Goal: Task Accomplishment & Management: Use online tool/utility

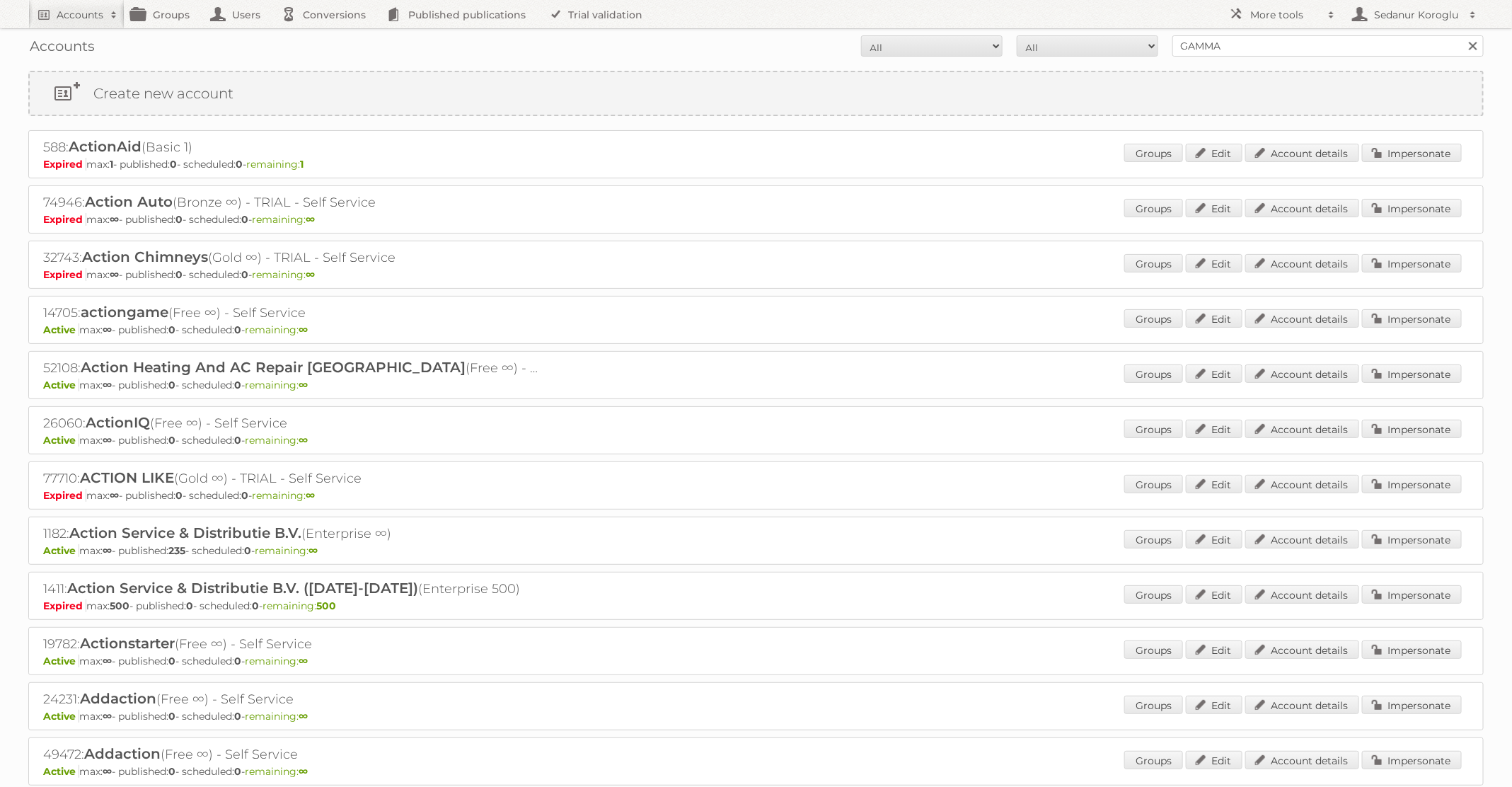
type input "GAMMA"
click at [1462, 36] on input "Search" at bounding box center [1472, 46] width 21 height 21
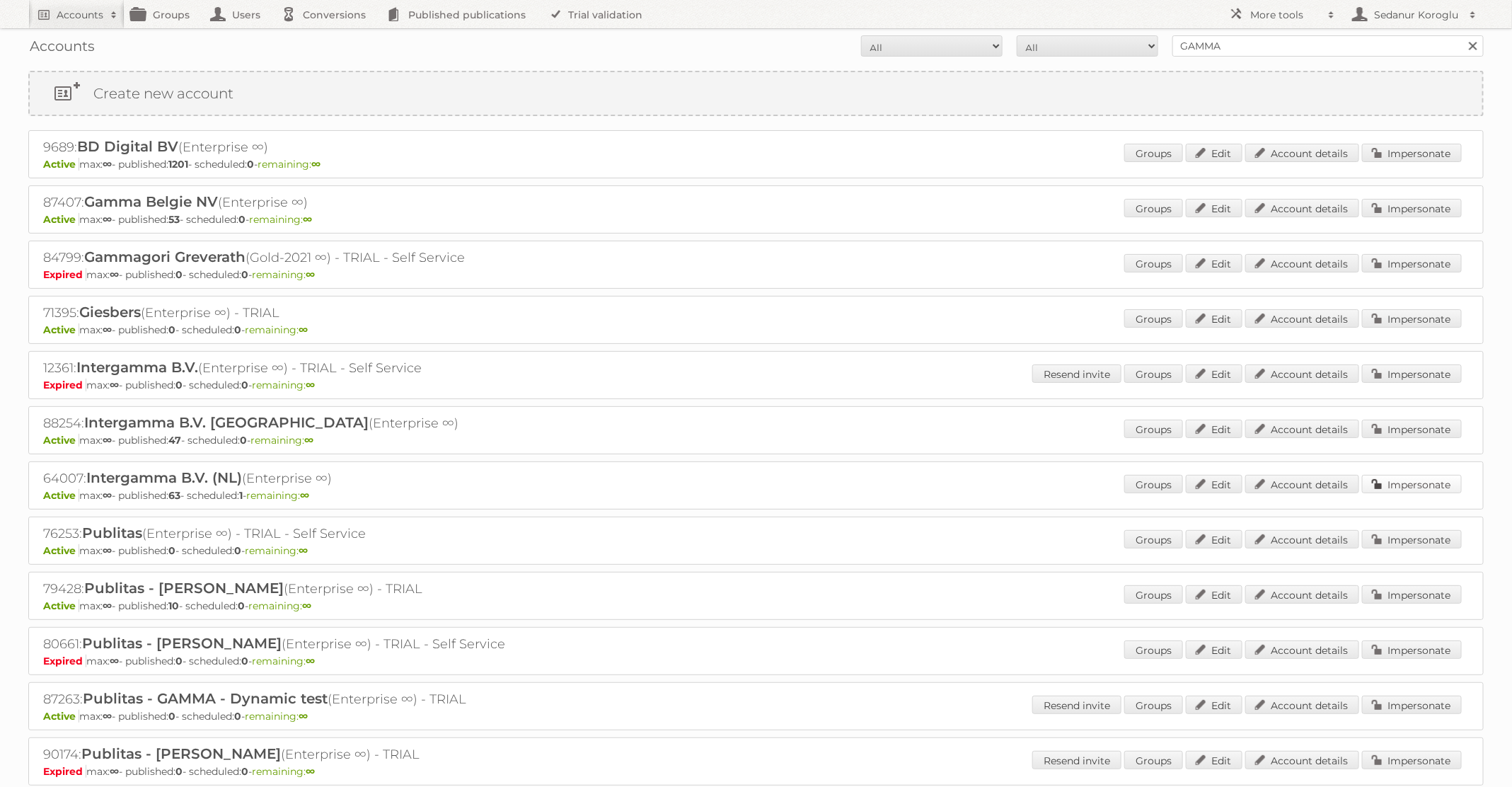
click at [1390, 481] on link "Impersonate" at bounding box center [1412, 484] width 100 height 19
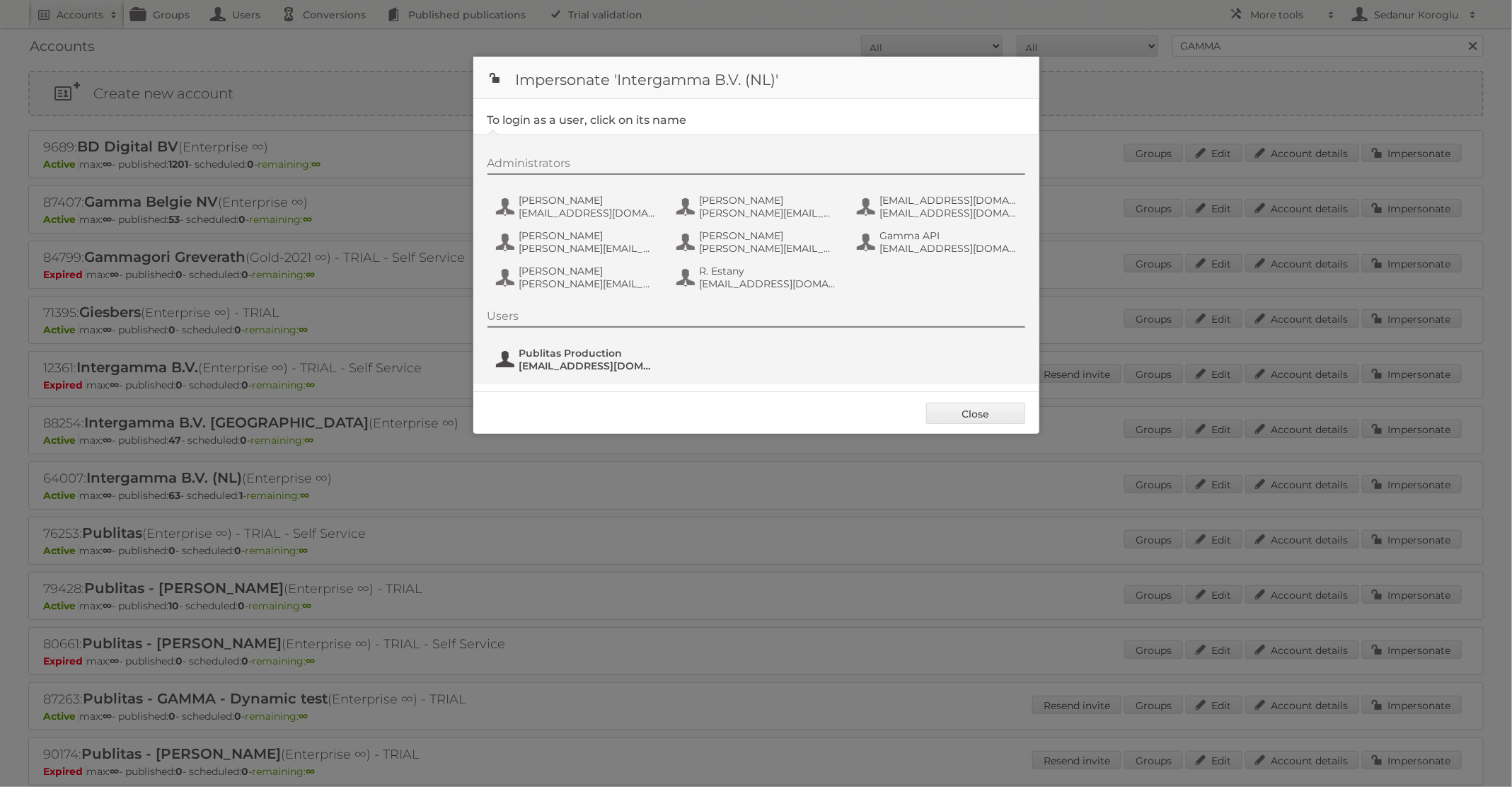
click at [588, 355] on span "Publitas Production" at bounding box center [588, 352] width 138 height 13
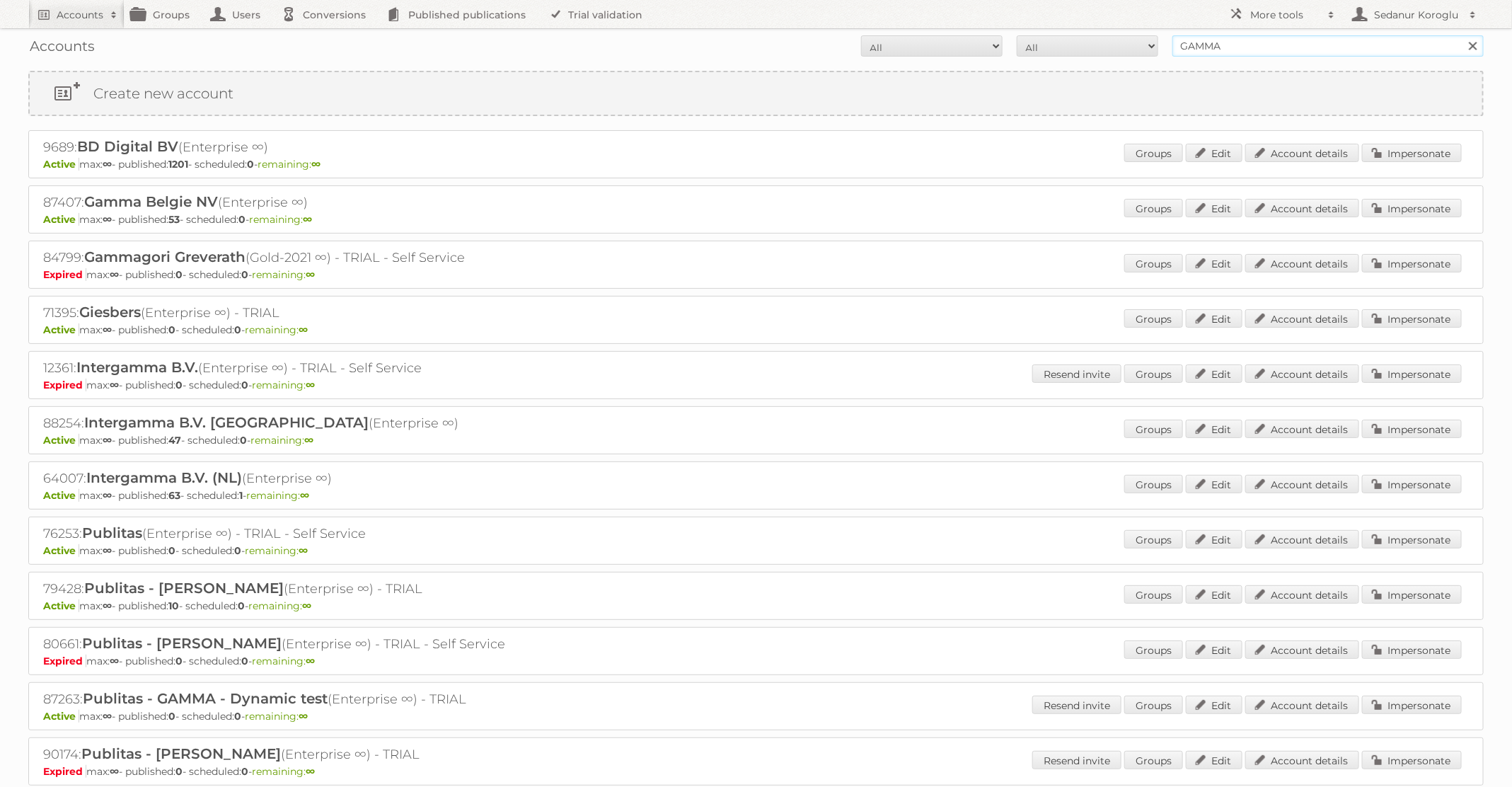
drag, startPoint x: 1239, startPoint y: 42, endPoint x: 1118, endPoint y: 41, distance: 121.0
click at [1118, 41] on form "All Active Expired Pending All Paid Trials Self service GAMMA Search" at bounding box center [756, 46] width 1455 height 21
type input "BAUHAUS"
click at [1462, 36] on input "Search" at bounding box center [1472, 46] width 21 height 21
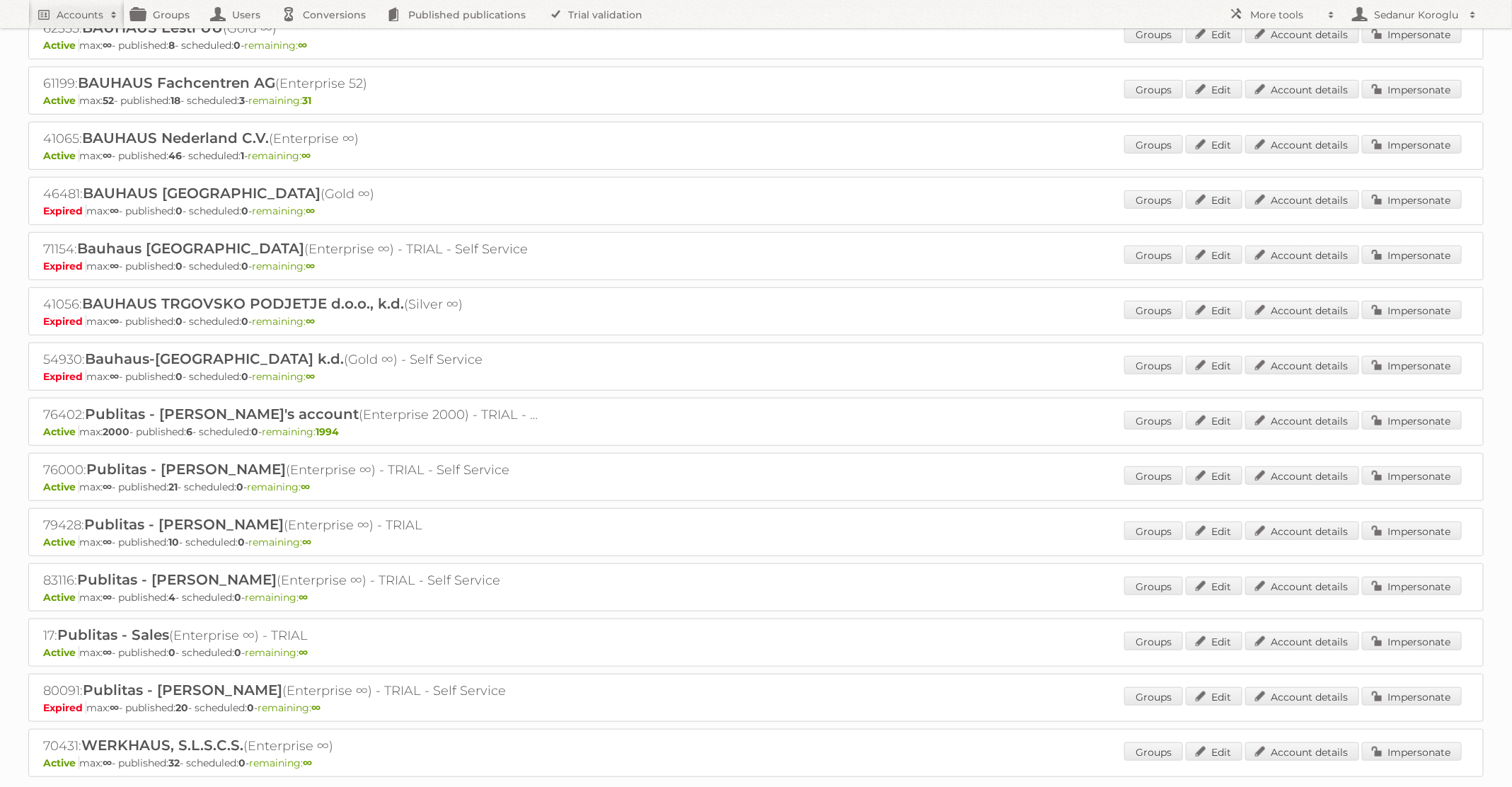
scroll to position [233, 0]
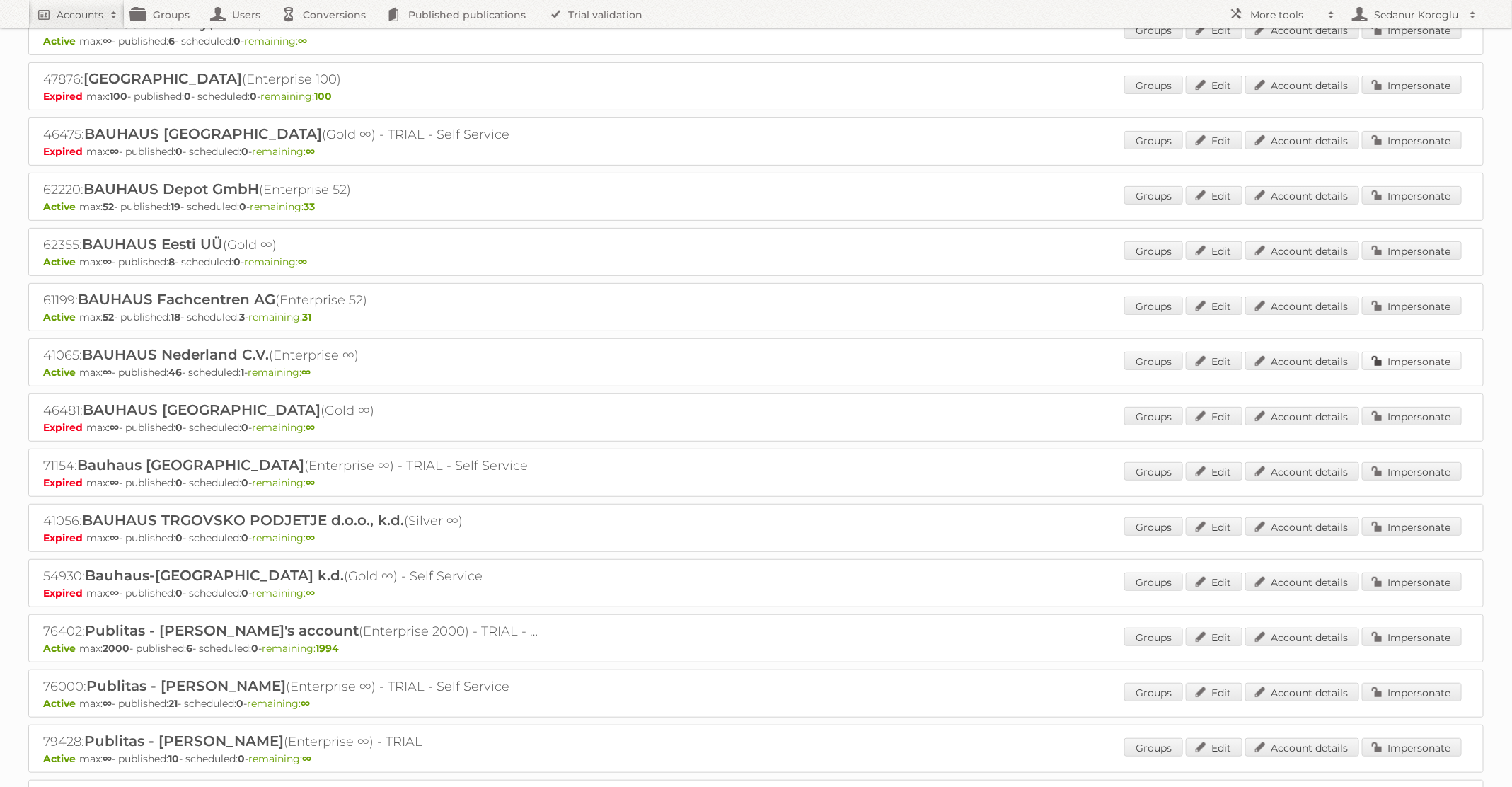
click at [1384, 357] on link "Impersonate" at bounding box center [1412, 361] width 100 height 19
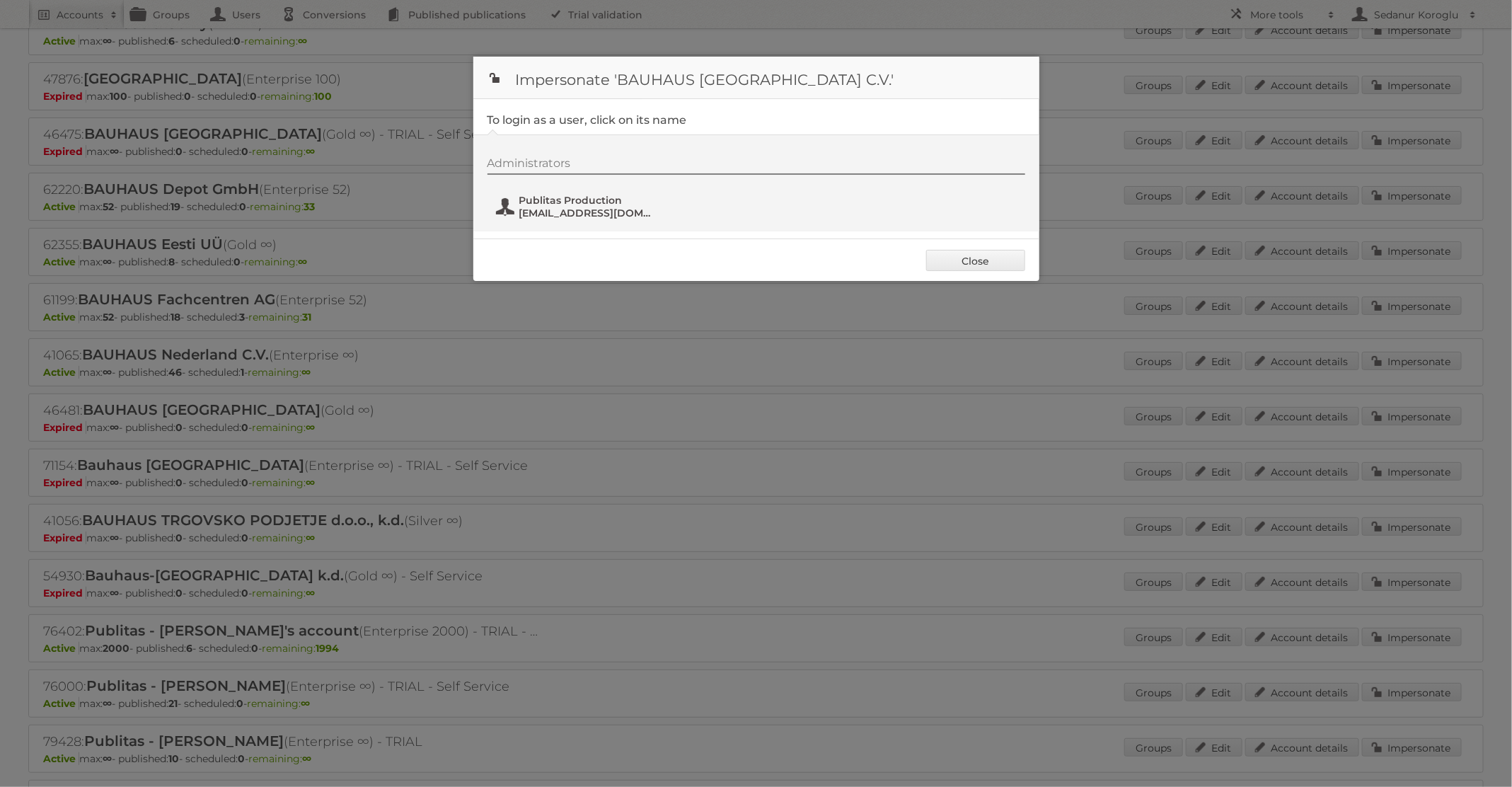
click at [635, 211] on span "[EMAIL_ADDRESS][DOMAIN_NAME]" at bounding box center [588, 212] width 138 height 13
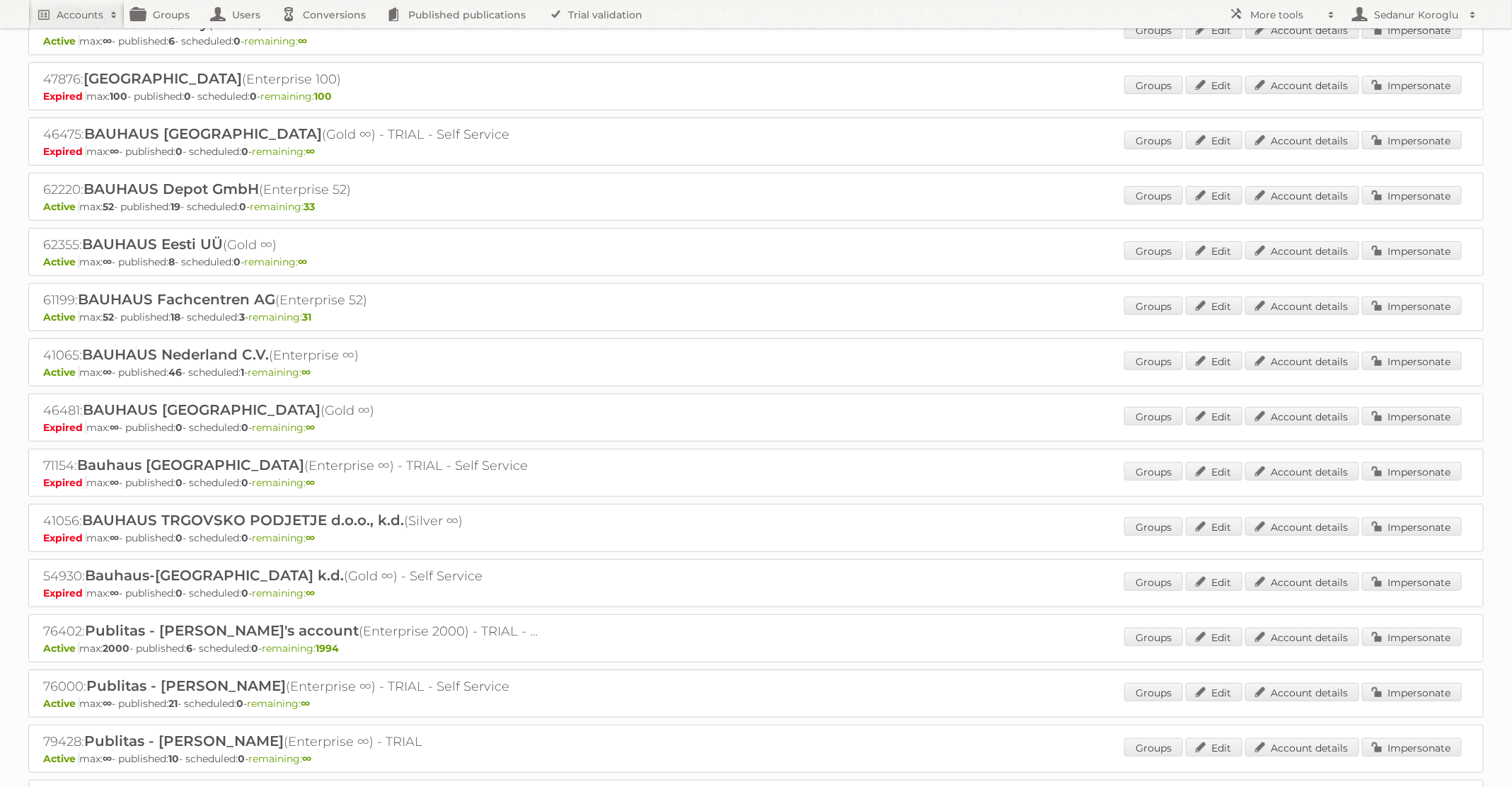
scroll to position [0, 0]
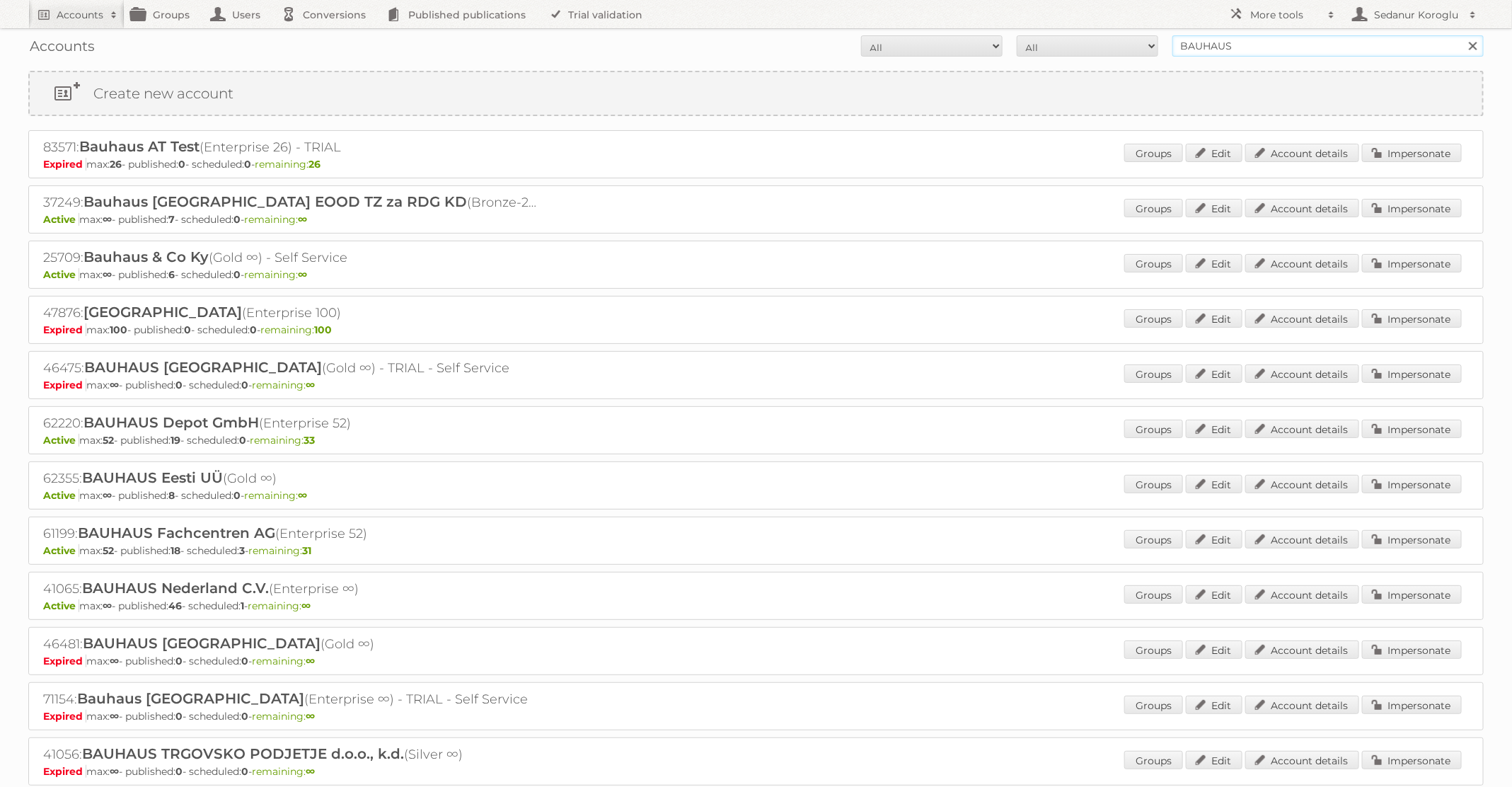
drag, startPoint x: 1248, startPoint y: 48, endPoint x: 1160, endPoint y: 46, distance: 88.0
click at [1160, 46] on form "All Active Expired Pending All Paid Trials Self service BAUHAUS Search" at bounding box center [756, 46] width 1455 height 21
type input "Praxis"
click at [1462, 36] on input "Search" at bounding box center [1472, 46] width 21 height 21
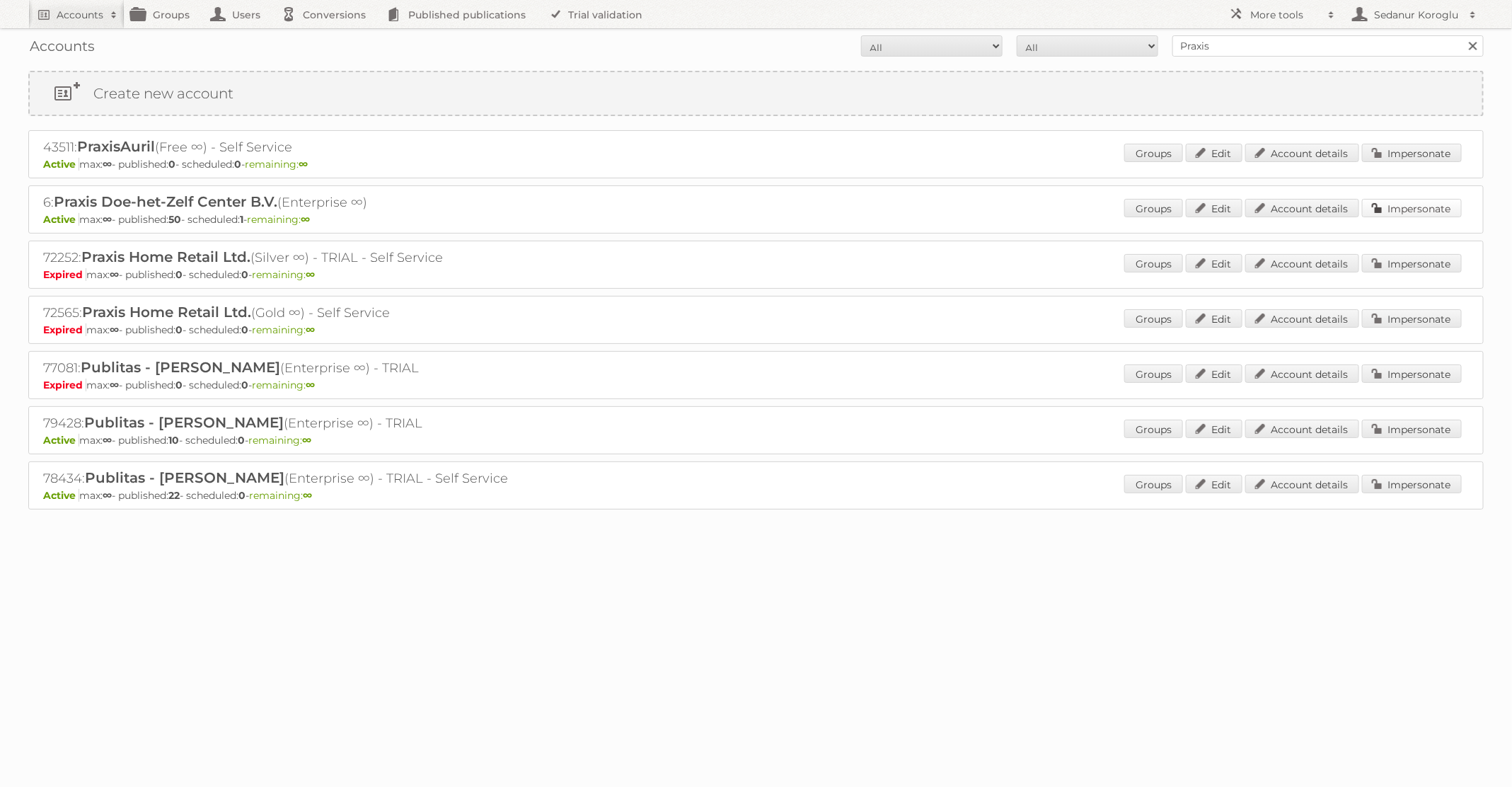
click at [1402, 205] on link "Impersonate" at bounding box center [1412, 208] width 100 height 19
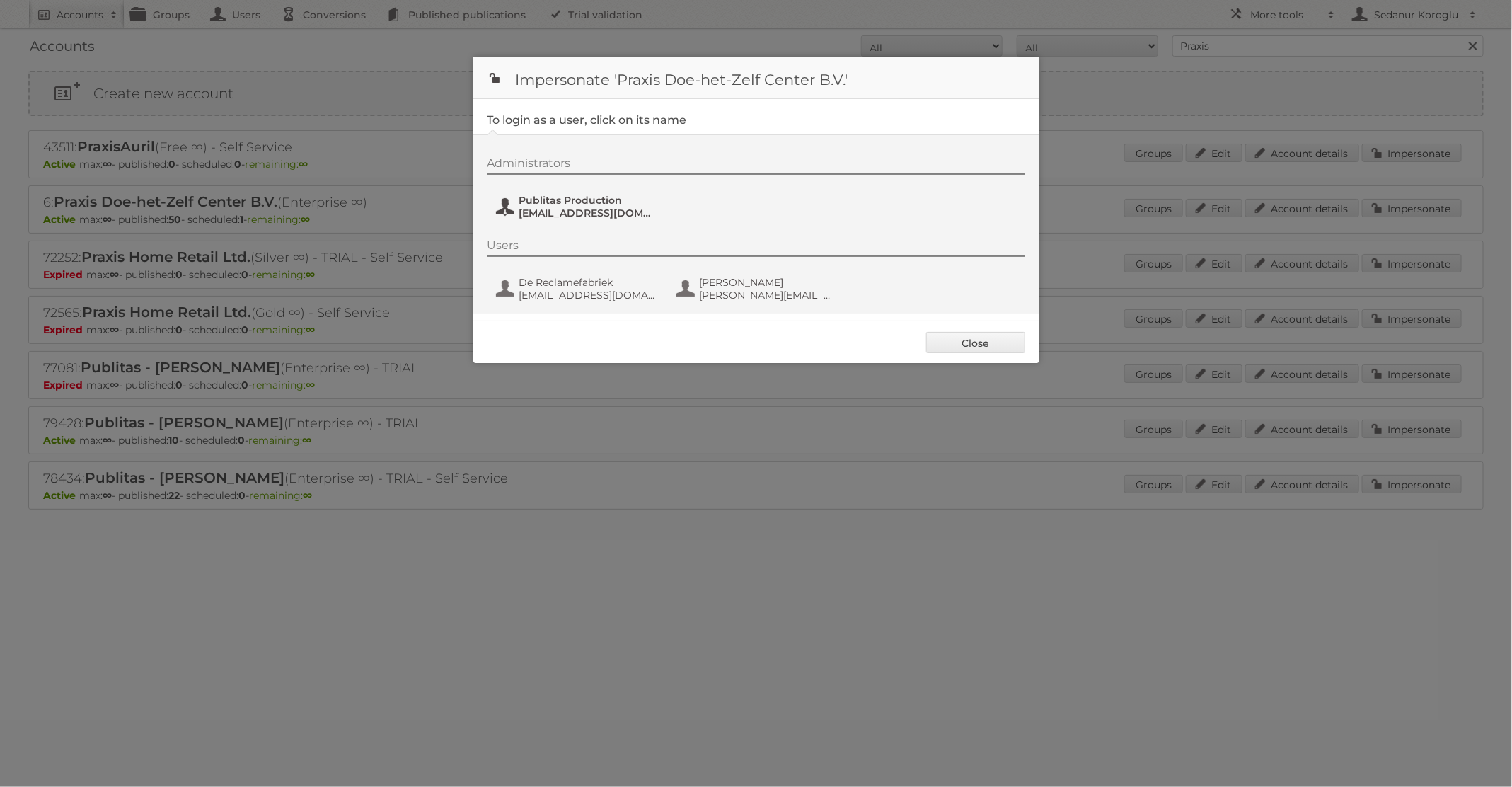
click at [580, 210] on span "fs+praxis@publitas.com" at bounding box center [588, 212] width 138 height 13
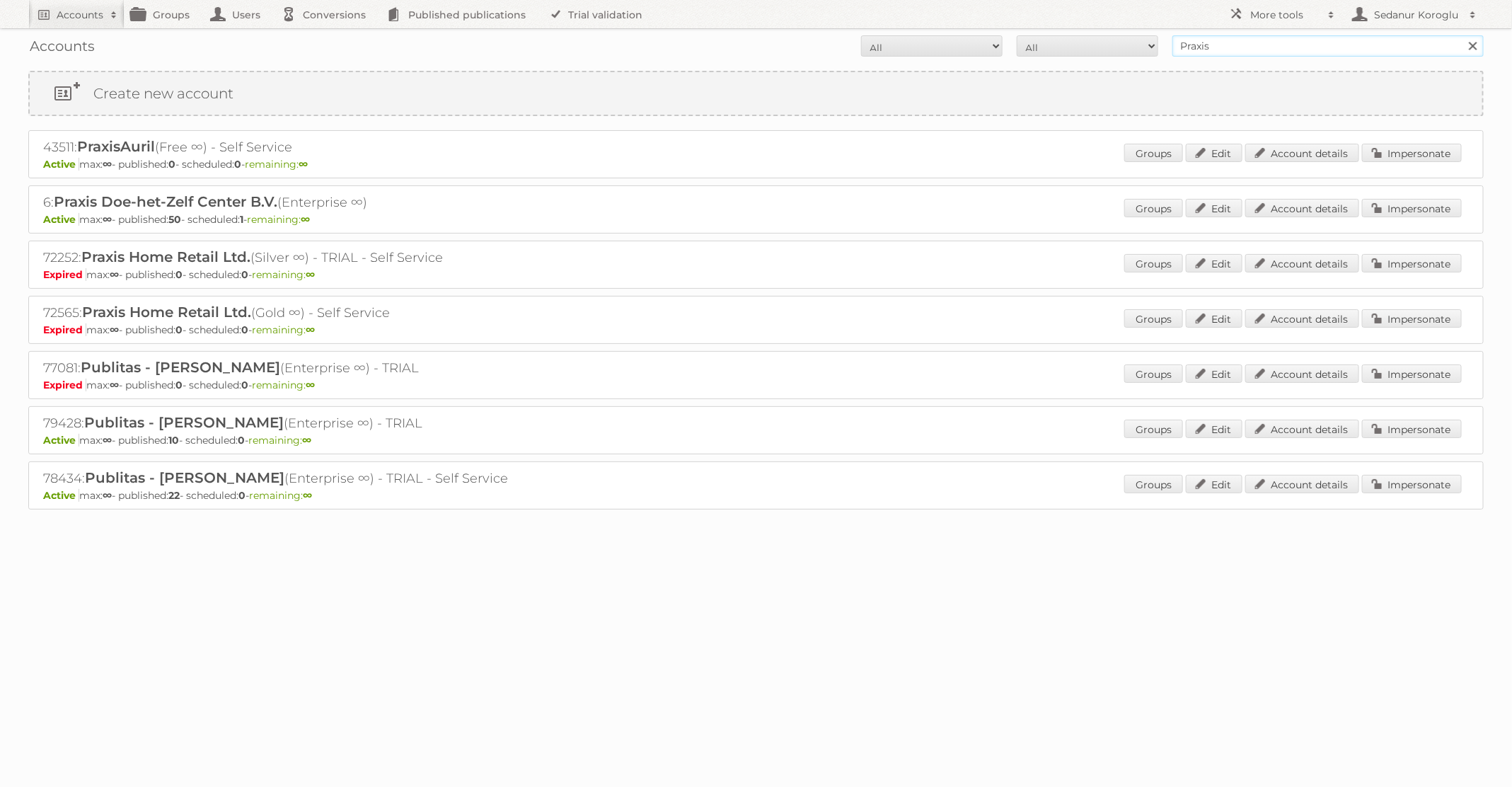
drag, startPoint x: 1227, startPoint y: 42, endPoint x: 1102, endPoint y: 41, distance: 125.0
click at [1102, 41] on form "All Active Expired Pending All Paid Trials Self service Praxis Search" at bounding box center [756, 46] width 1455 height 21
type input "KARWEI"
click at [1462, 36] on input "Search" at bounding box center [1472, 46] width 21 height 21
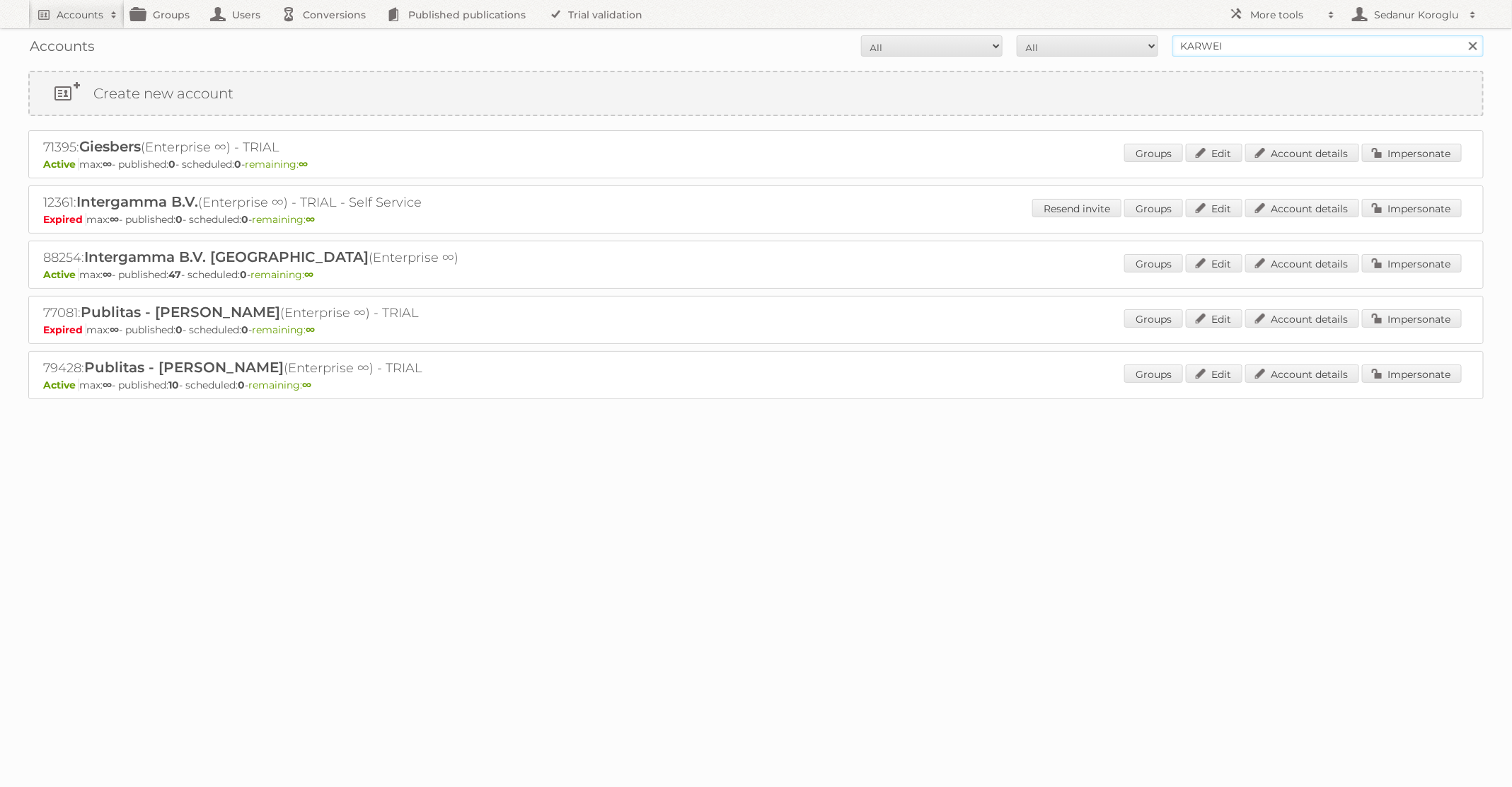
drag, startPoint x: 1231, startPoint y: 48, endPoint x: 1099, endPoint y: 42, distance: 132.1
click at [1099, 42] on form "All Active Expired Pending All Paid Trials Self service KARWEI Search" at bounding box center [756, 46] width 1455 height 21
type input "Action"
click at [1462, 36] on input "Search" at bounding box center [1472, 46] width 21 height 21
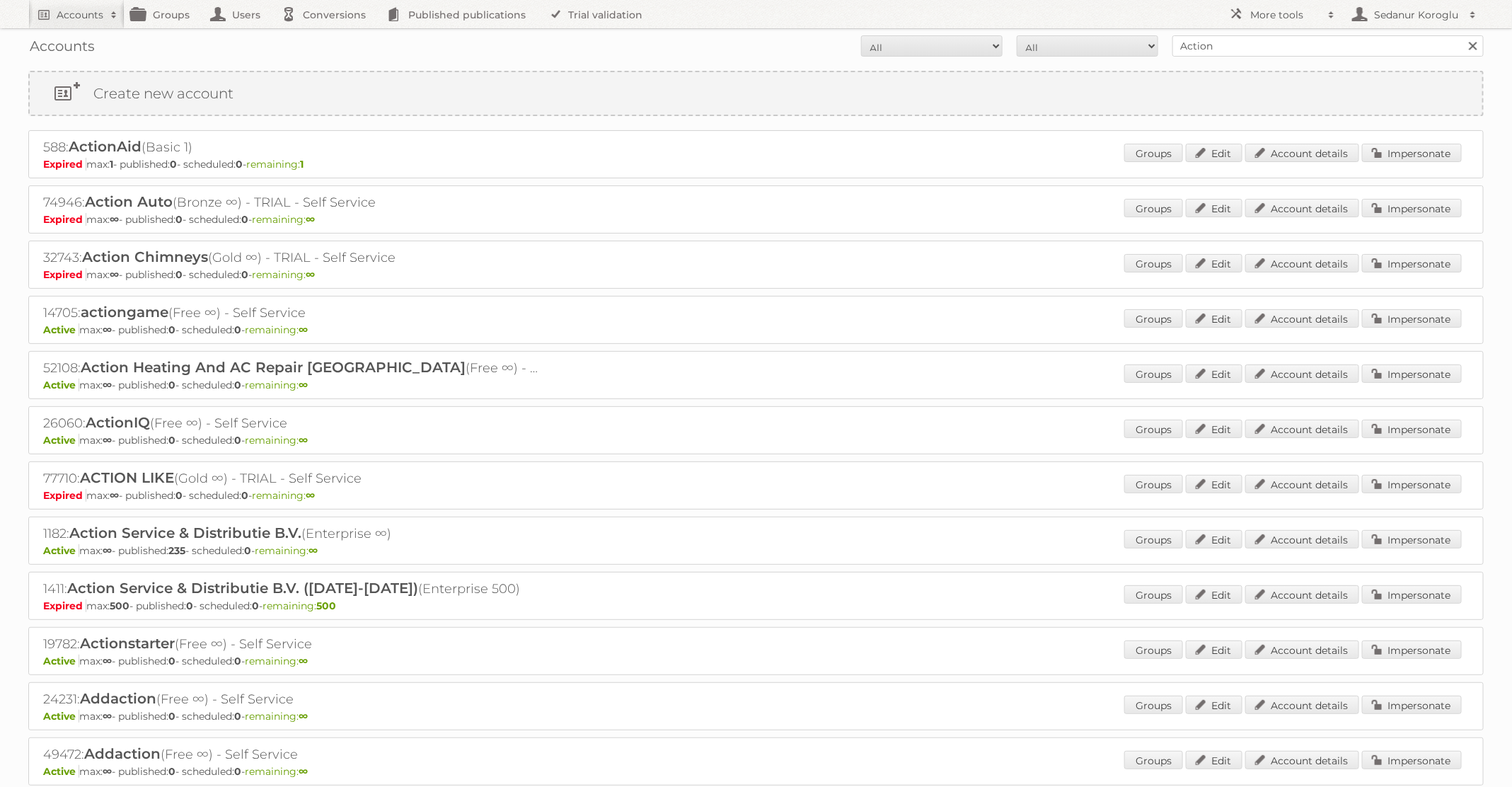
scroll to position [46, 0]
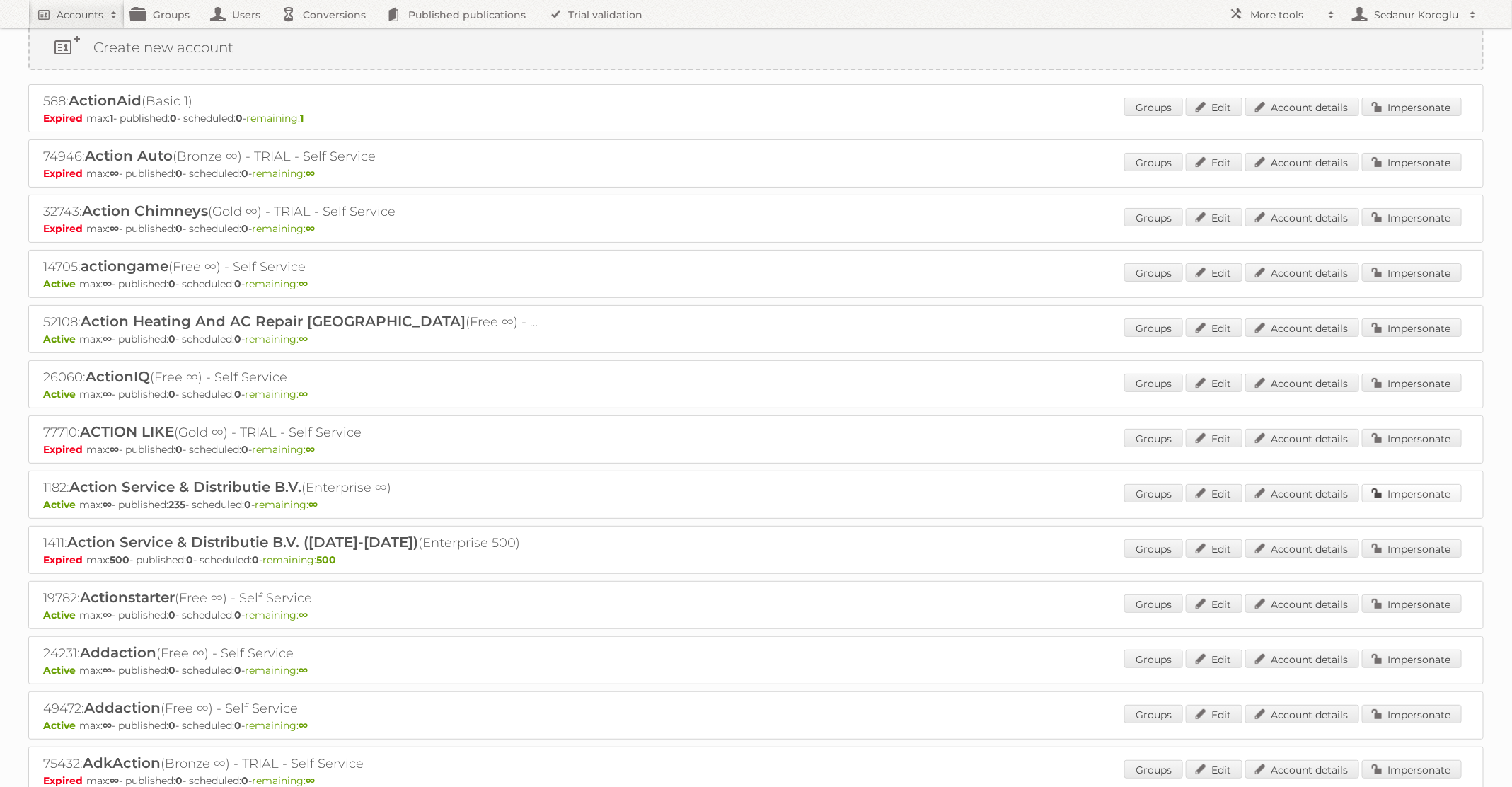
click at [1402, 489] on link "Impersonate" at bounding box center [1412, 493] width 100 height 19
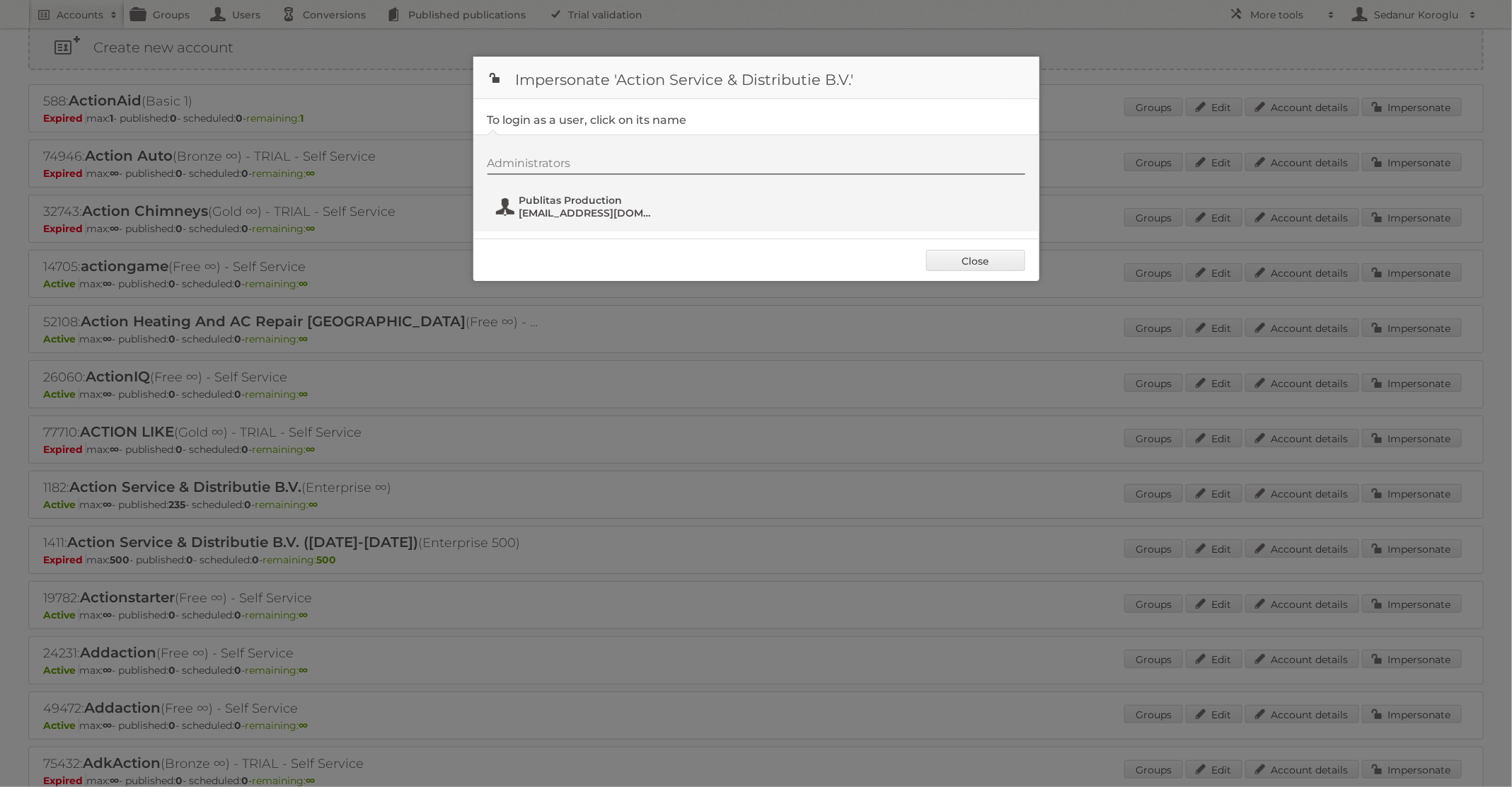
click at [576, 206] on span "[EMAIL_ADDRESS][DOMAIN_NAME]" at bounding box center [588, 212] width 138 height 13
